Goal: Information Seeking & Learning: Check status

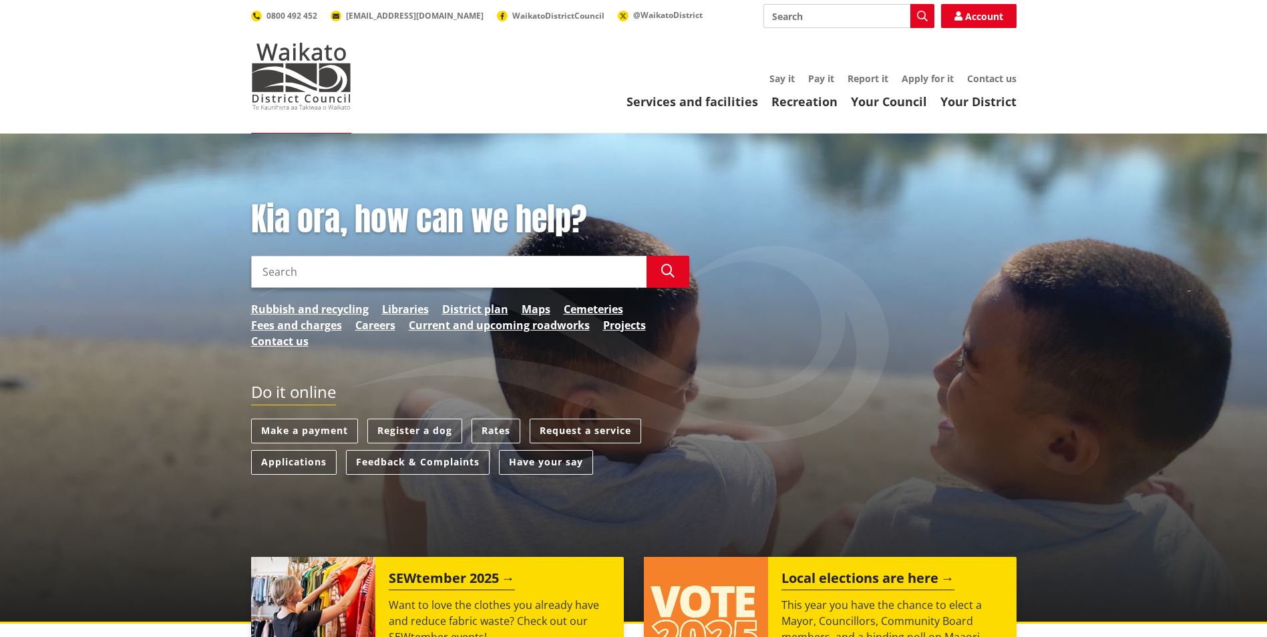
click at [426, 273] on input "Search" at bounding box center [449, 272] width 396 height 32
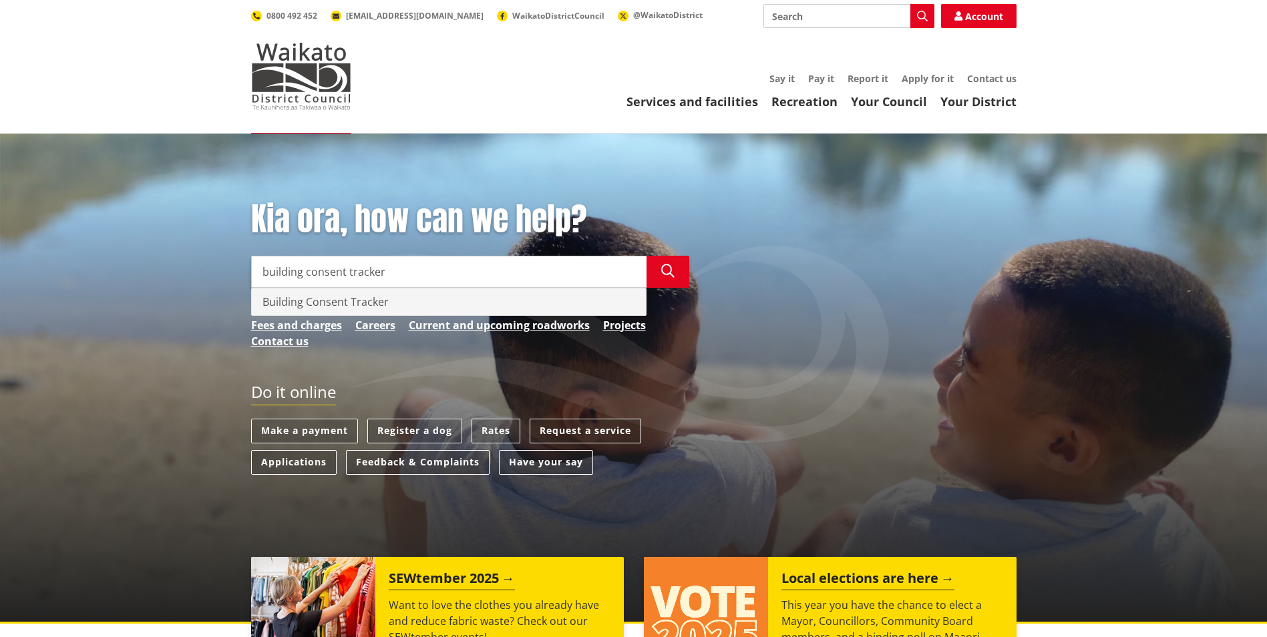
click at [393, 299] on div "Building Consent Tracker" at bounding box center [449, 302] width 394 height 27
type input "Building Consent Tracker"
click at [402, 305] on link "Libraries" at bounding box center [405, 309] width 47 height 16
click at [673, 274] on icon "button" at bounding box center [667, 271] width 13 height 13
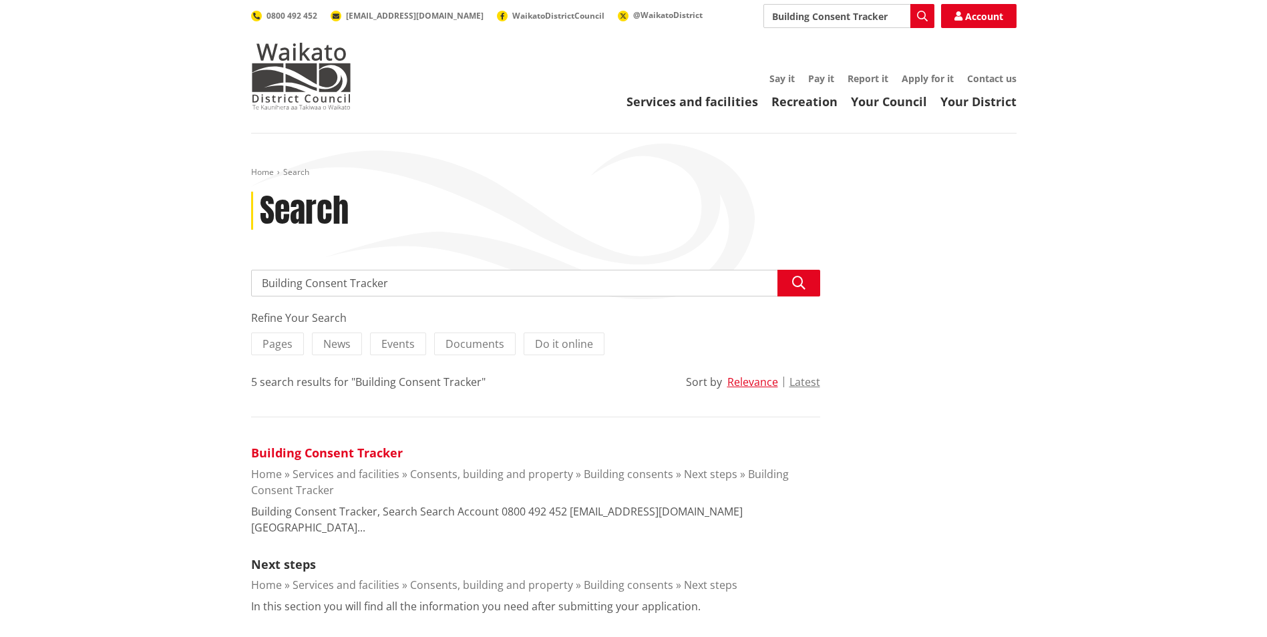
click at [361, 452] on link "Building Consent Tracker" at bounding box center [327, 453] width 152 height 16
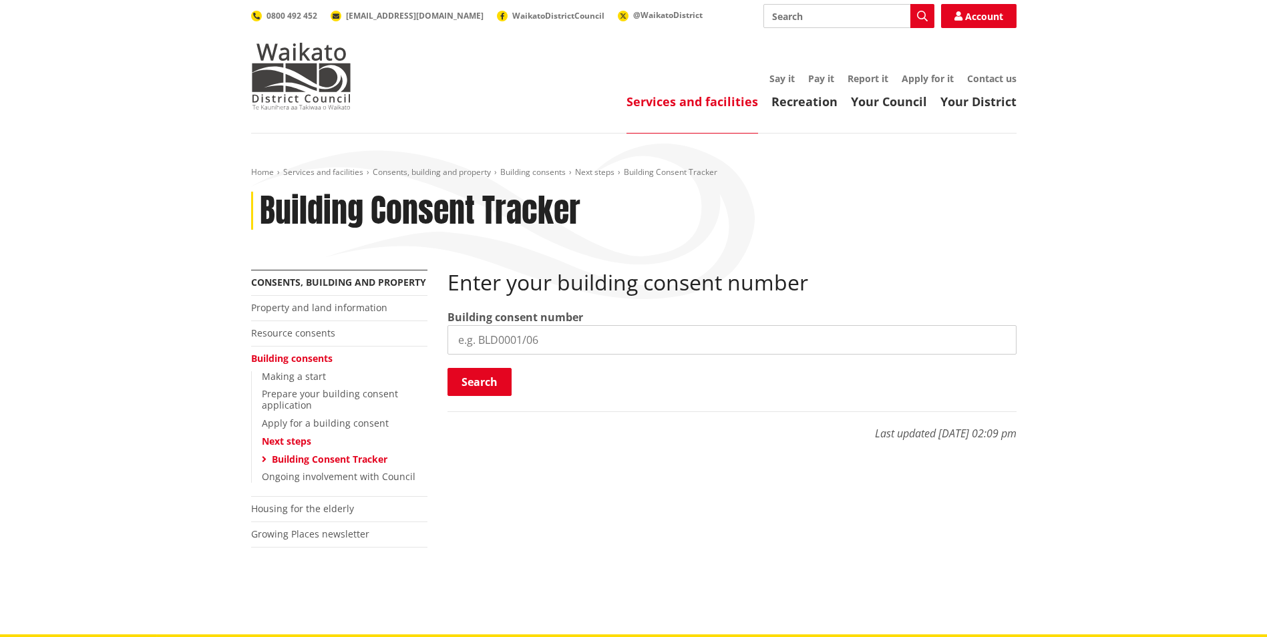
click at [546, 341] on input "search" at bounding box center [732, 339] width 569 height 29
type input "BLD0127/26"
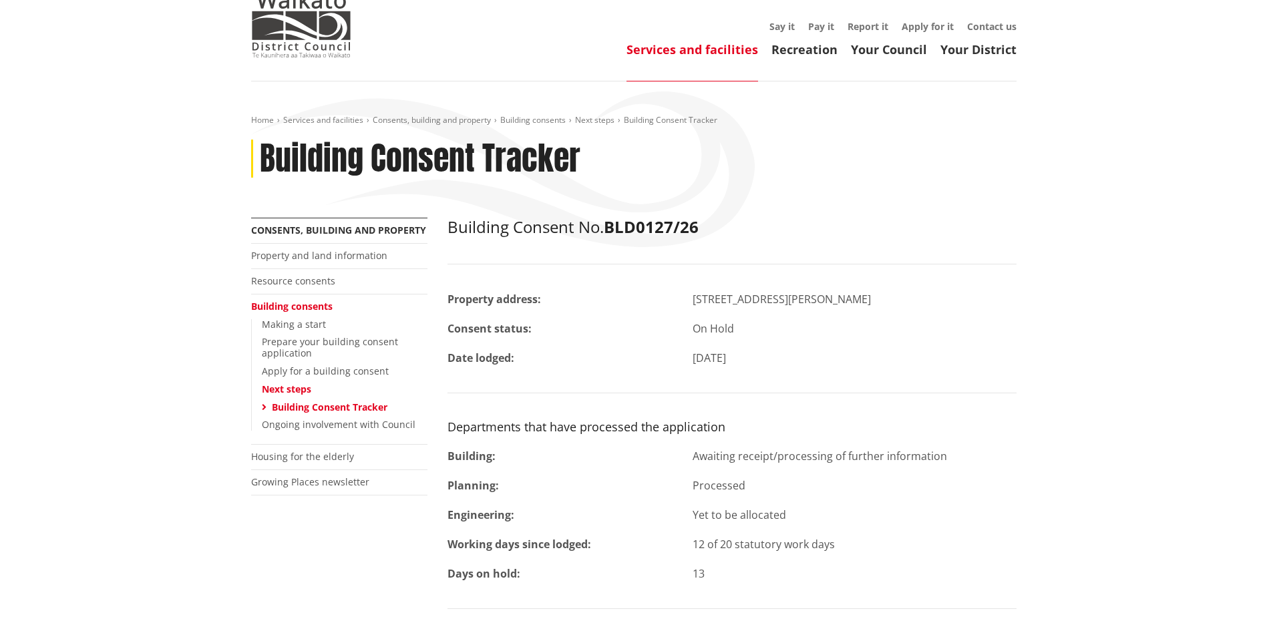
scroll to position [134, 0]
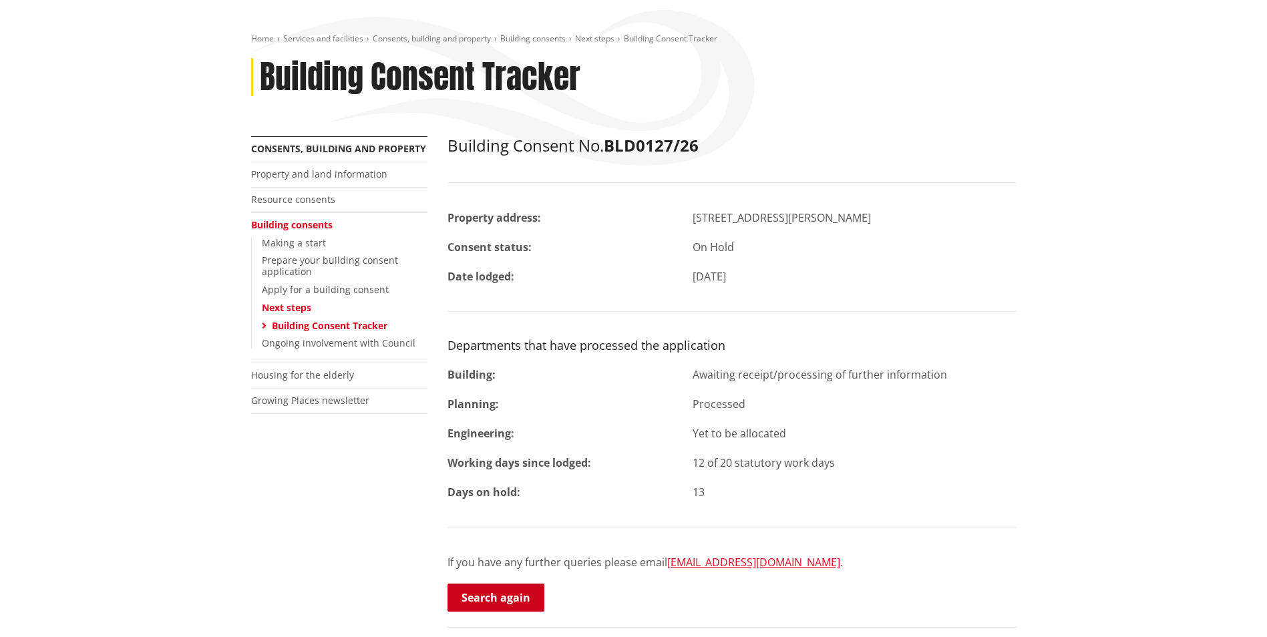
click at [519, 595] on link "Search again" at bounding box center [496, 598] width 97 height 28
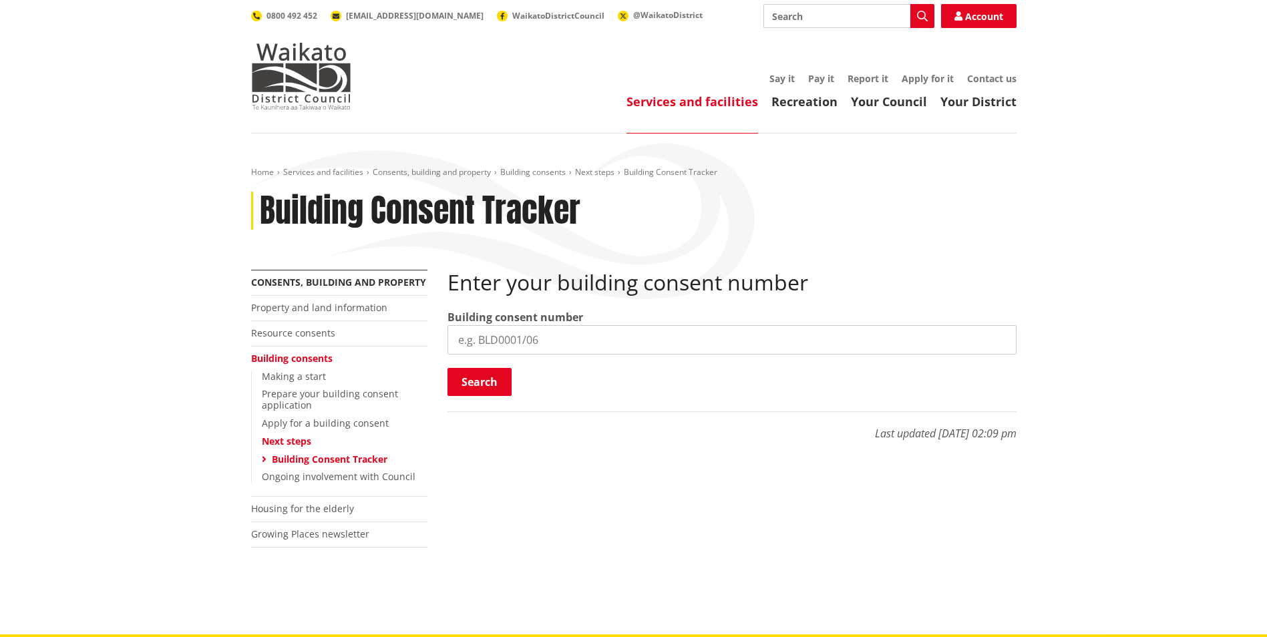
click at [583, 337] on input "search" at bounding box center [732, 339] width 569 height 29
type input "BLD0247/26"
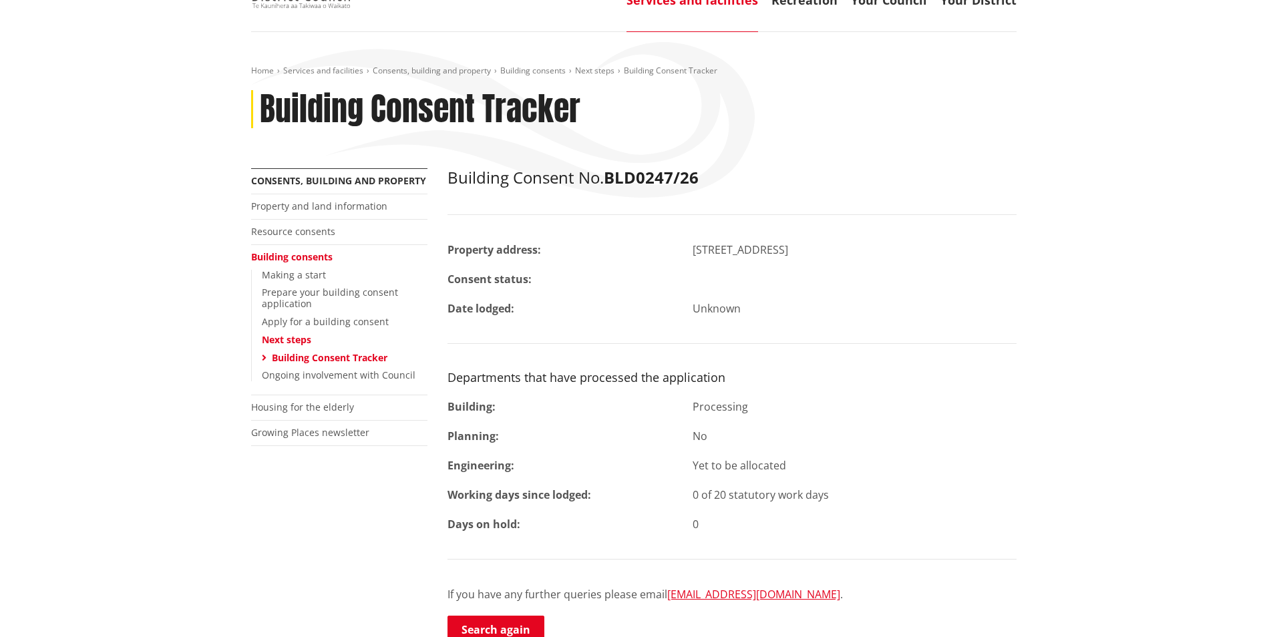
scroll to position [134, 0]
